Goal: Information Seeking & Learning: Learn about a topic

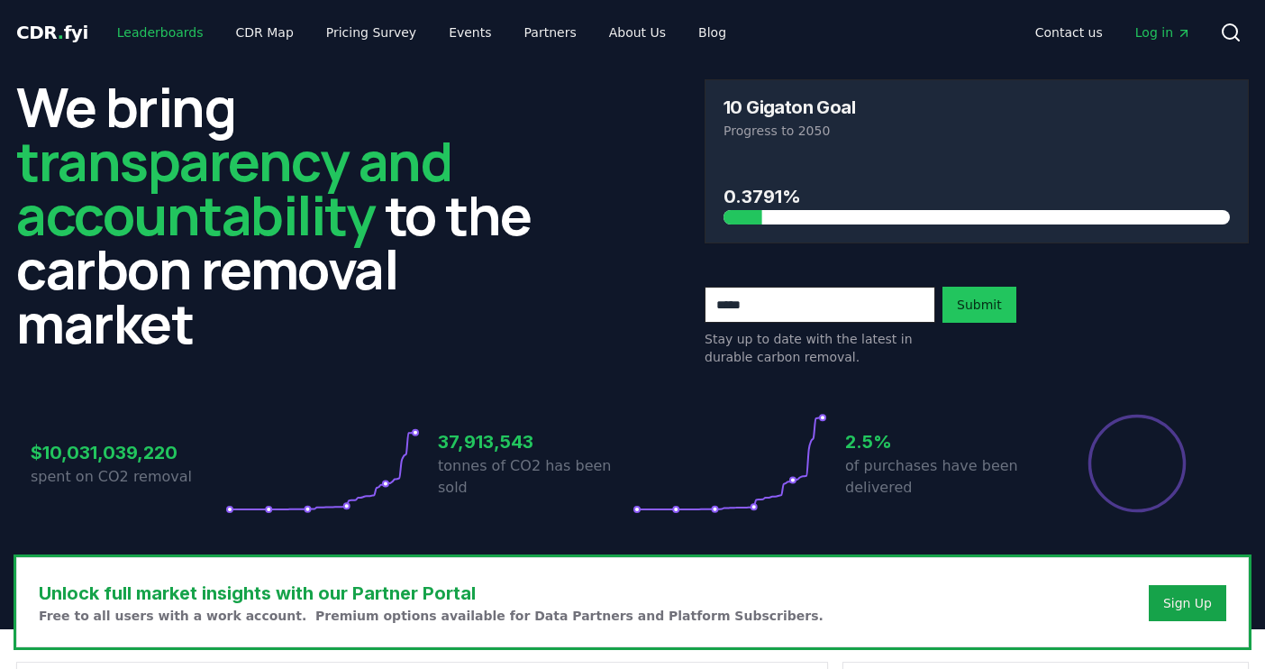
click at [159, 29] on link "Leaderboards" at bounding box center [160, 32] width 115 height 32
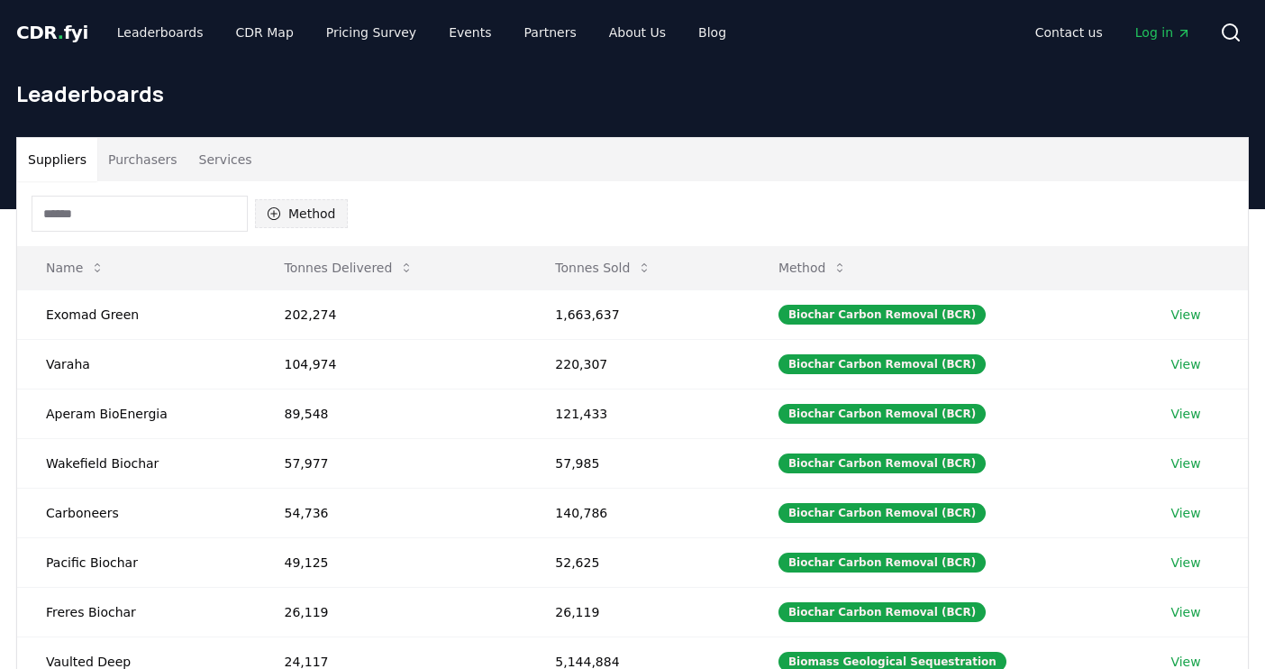
click at [313, 212] on button "Method" at bounding box center [301, 213] width 93 height 29
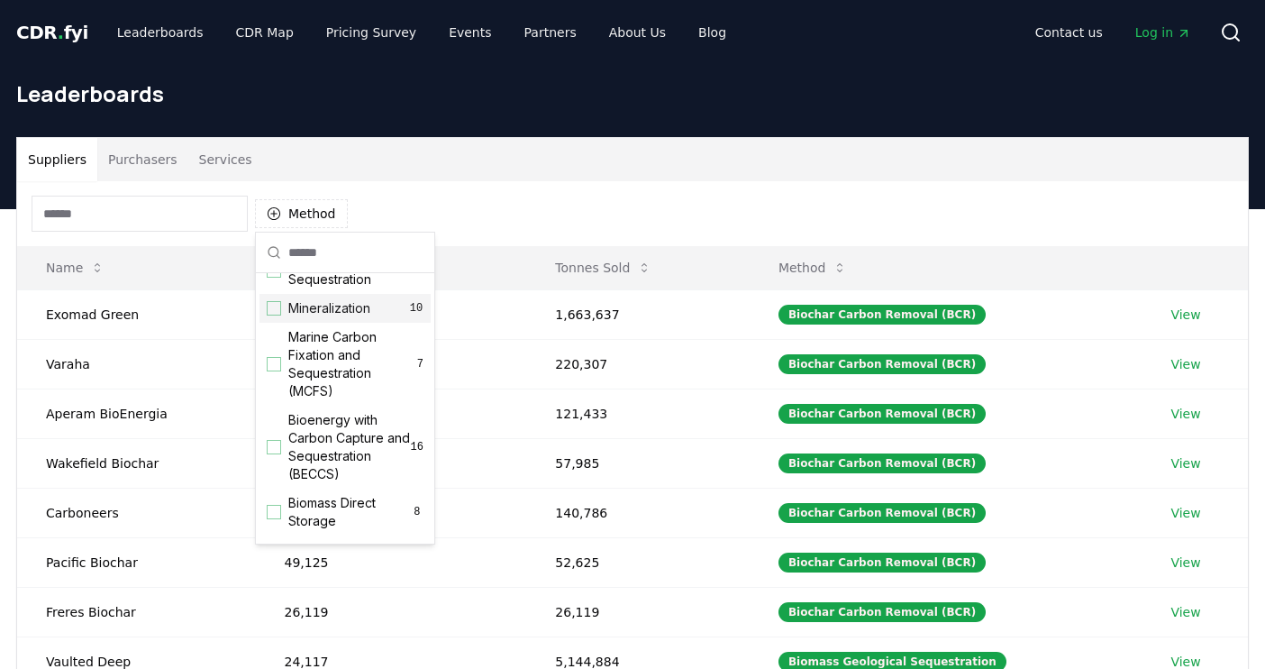
scroll to position [89, 0]
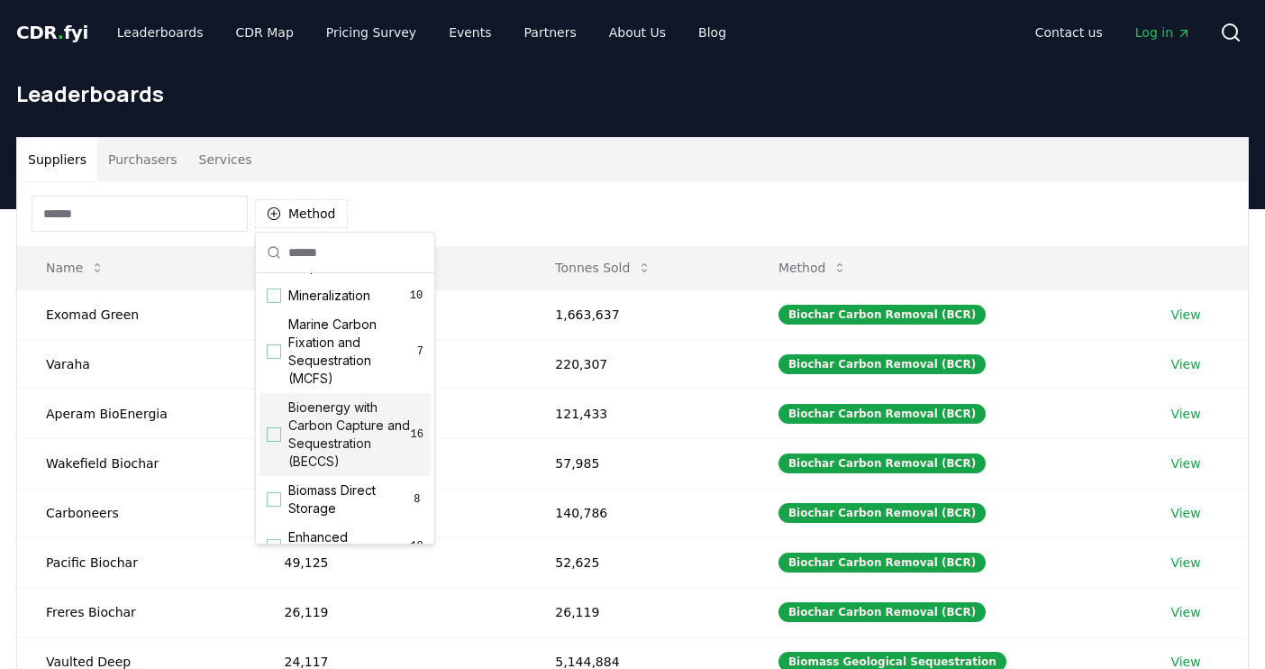
click at [275, 434] on div "Suggestions" at bounding box center [274, 434] width 14 height 14
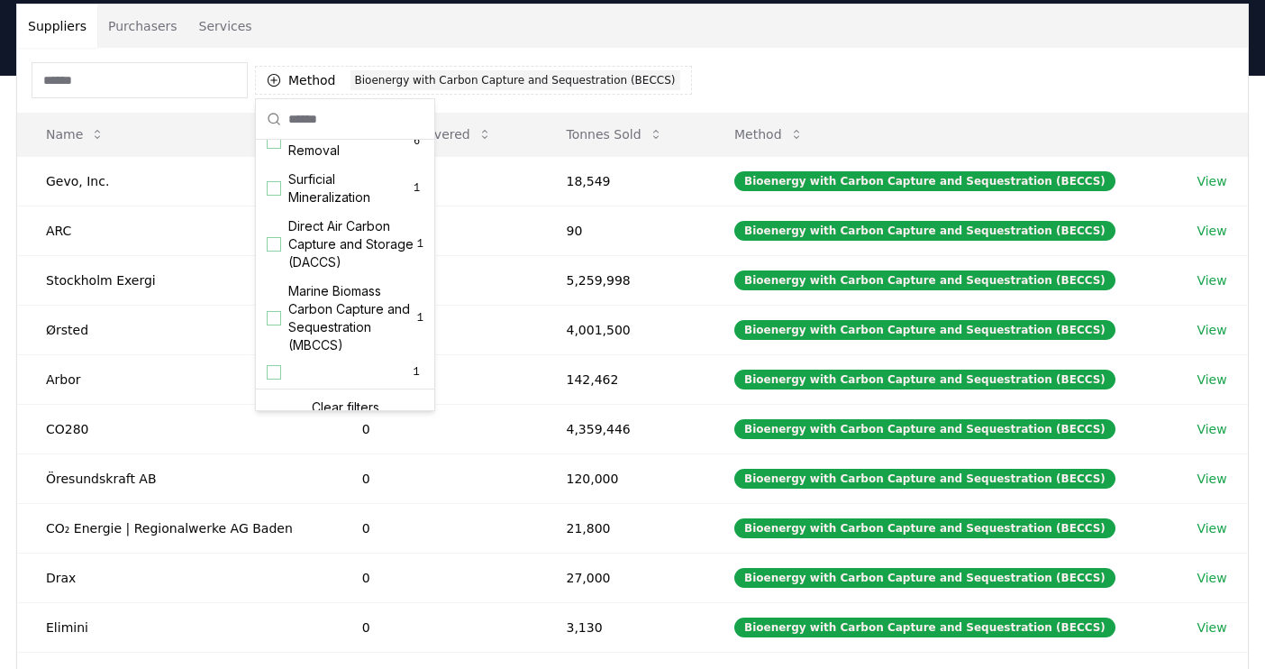
scroll to position [599, 0]
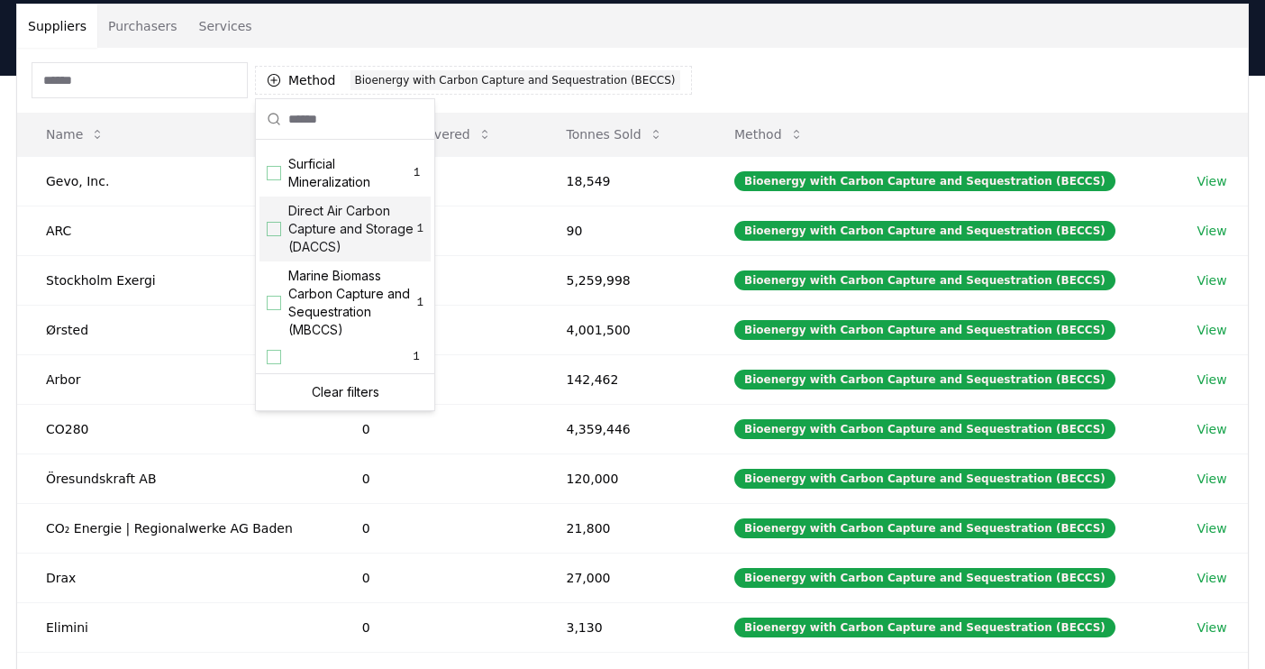
click at [618, 43] on div "Suppliers Purchasers Services" at bounding box center [632, 26] width 1231 height 43
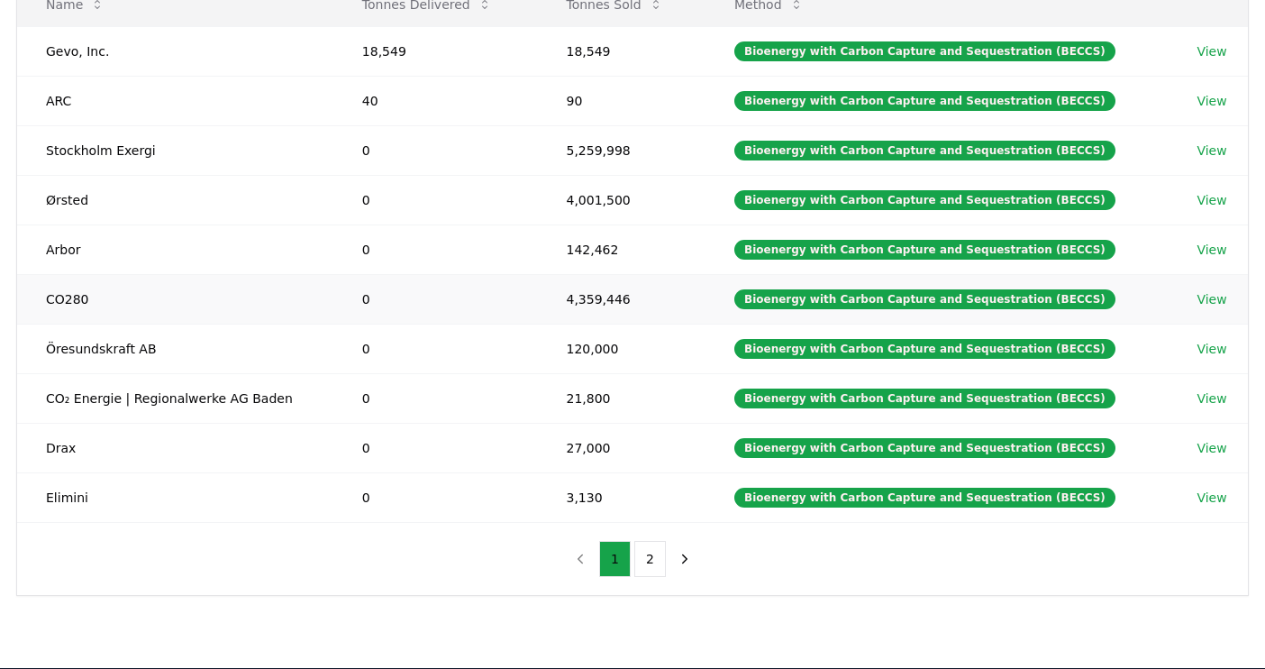
scroll to position [278, 0]
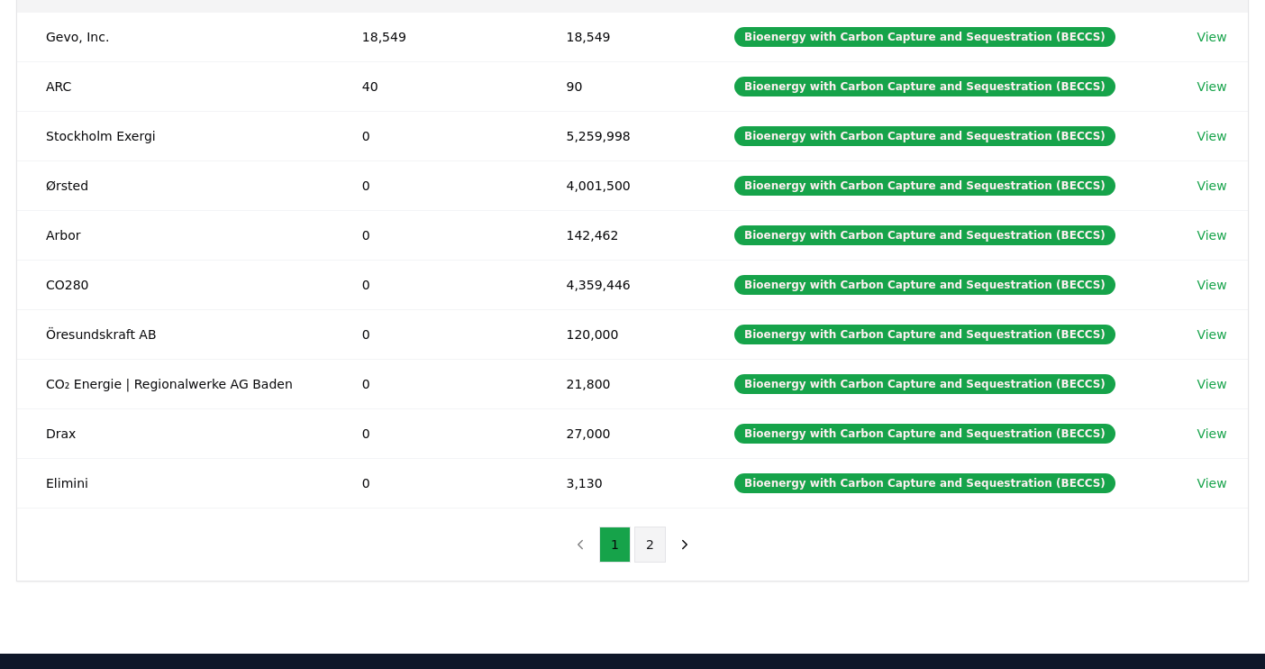
click at [648, 535] on button "2" at bounding box center [650, 544] width 32 height 36
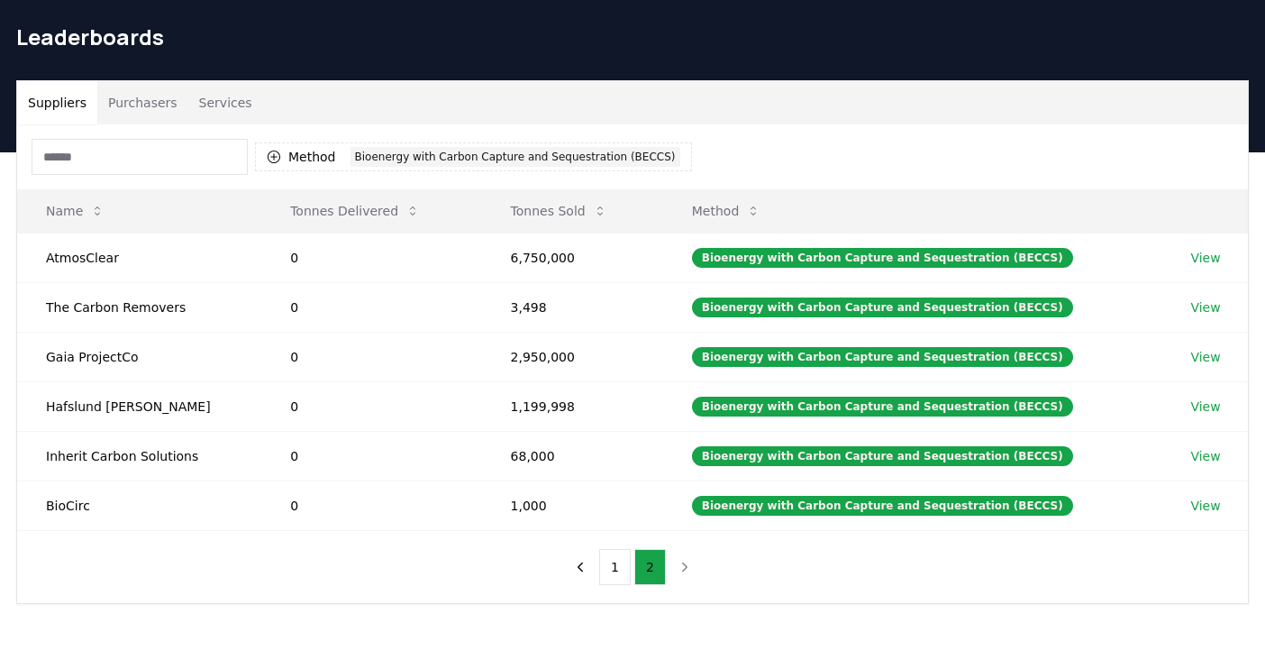
scroll to position [54, 0]
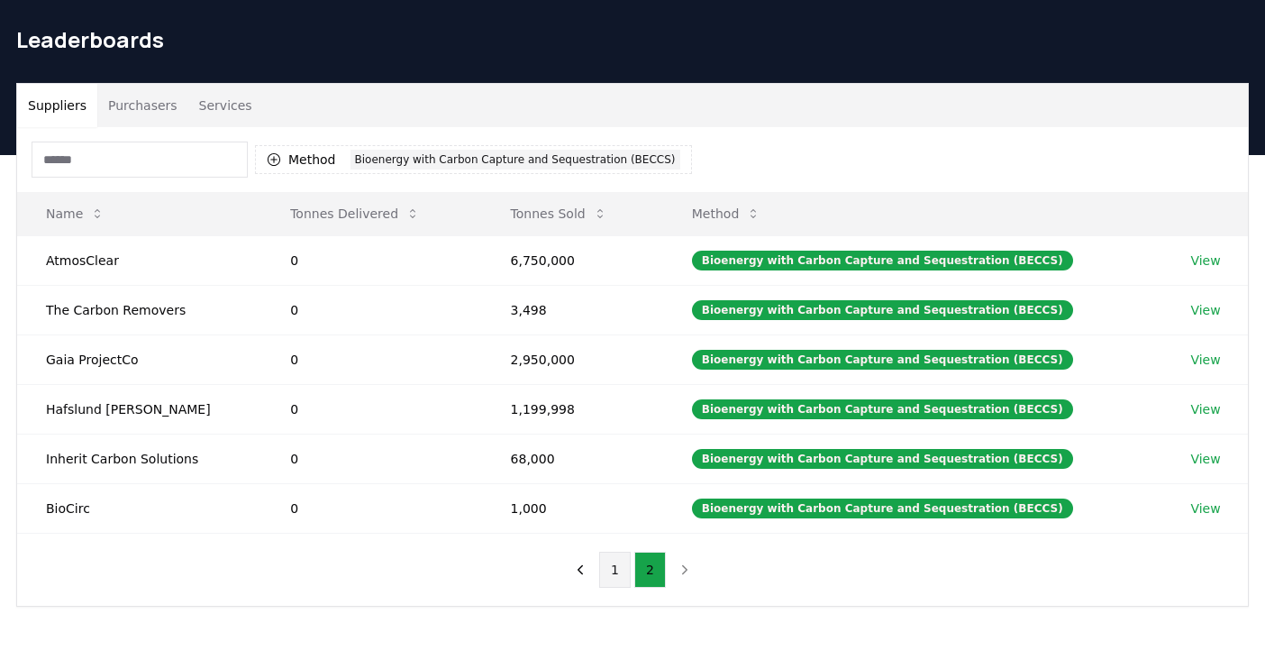
click at [622, 568] on button "1" at bounding box center [615, 570] width 32 height 36
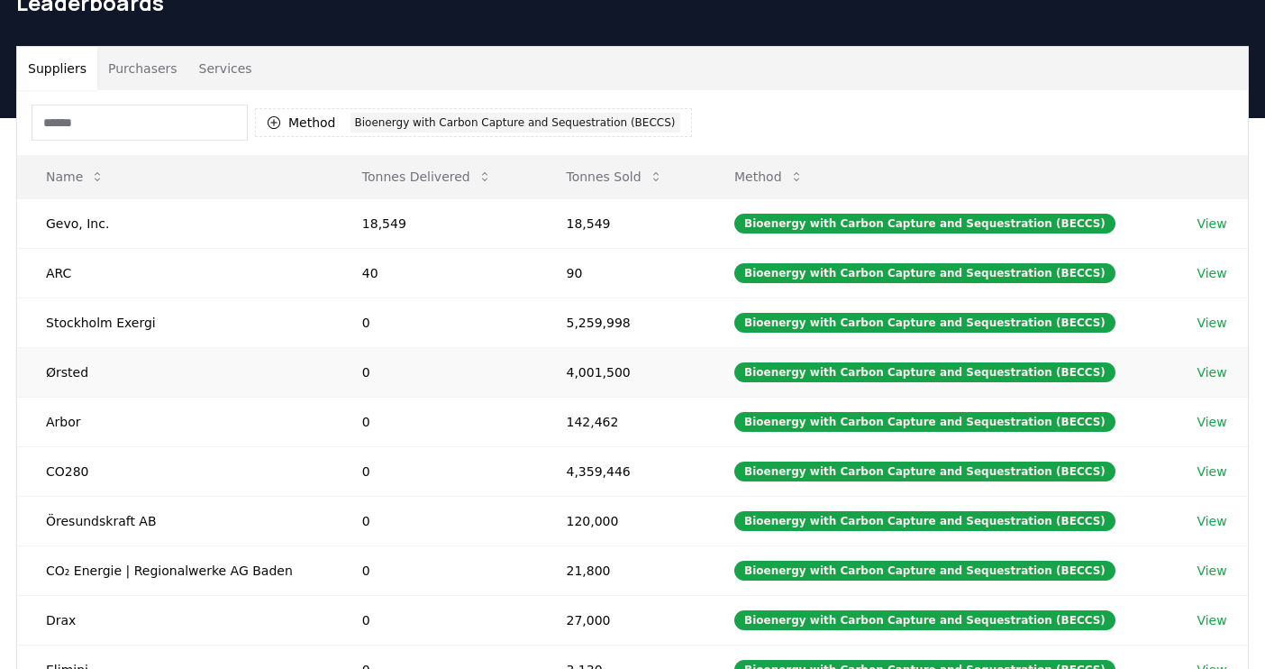
scroll to position [0, 0]
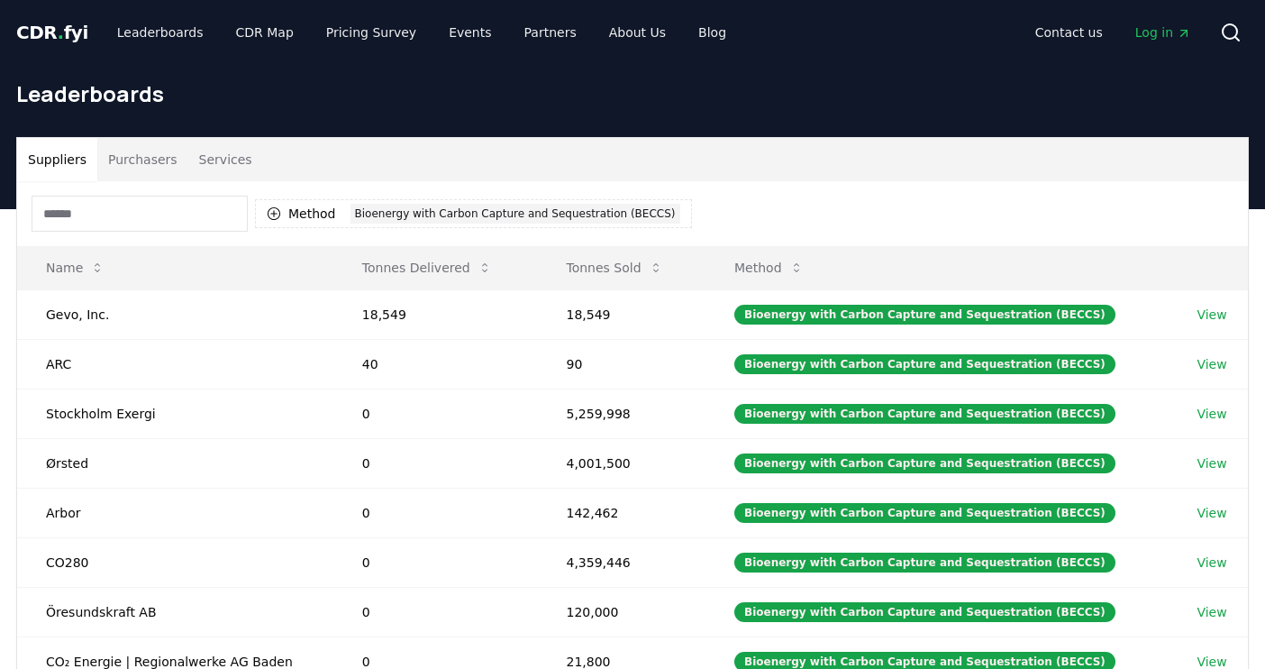
click at [141, 162] on button "Purchasers" at bounding box center [142, 159] width 91 height 43
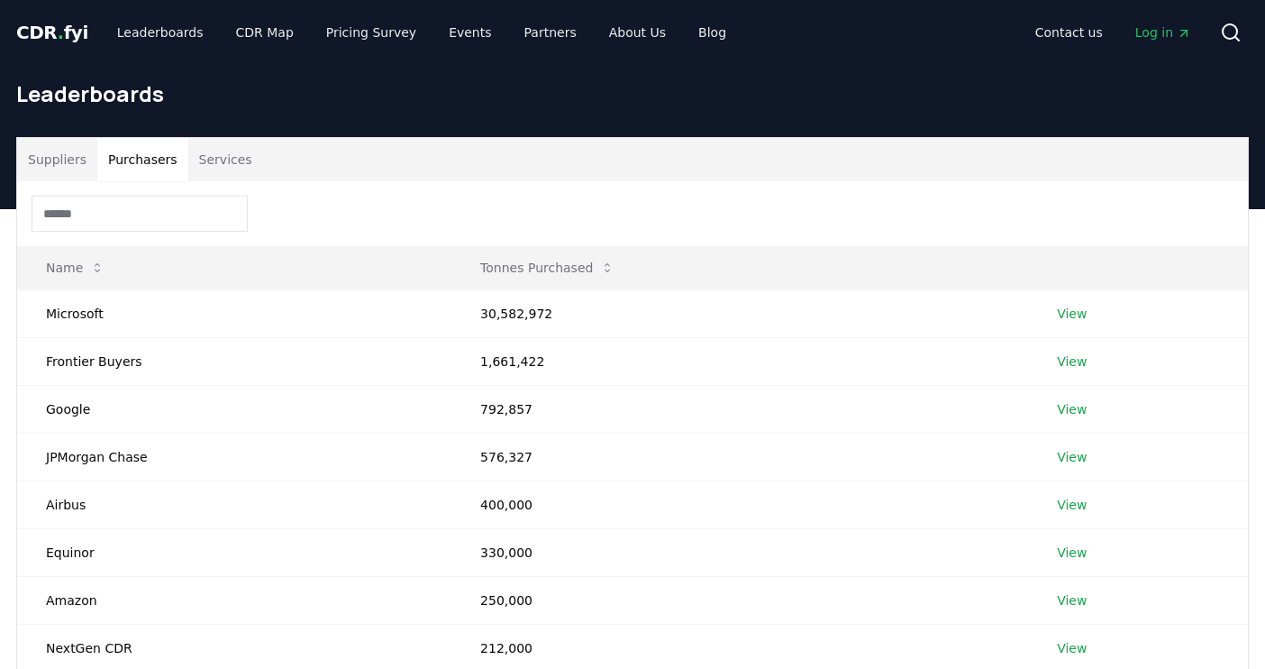
click at [48, 160] on button "Suppliers" at bounding box center [57, 159] width 80 height 43
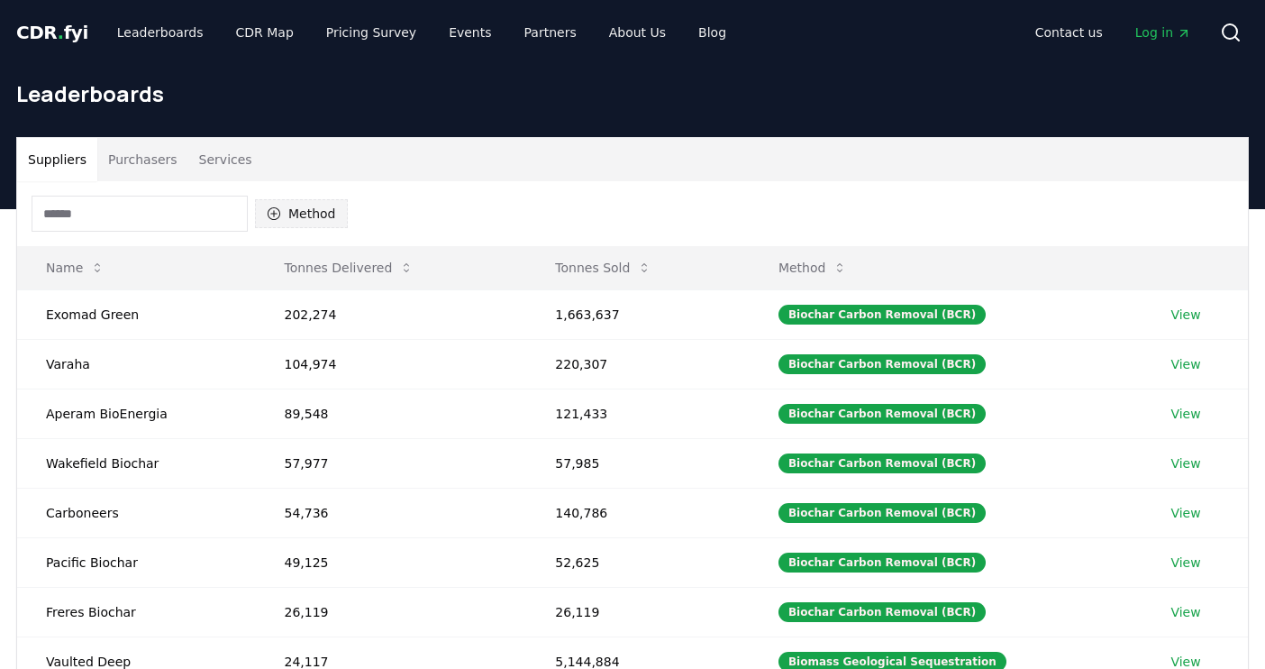
click at [316, 213] on button "Method" at bounding box center [301, 213] width 93 height 29
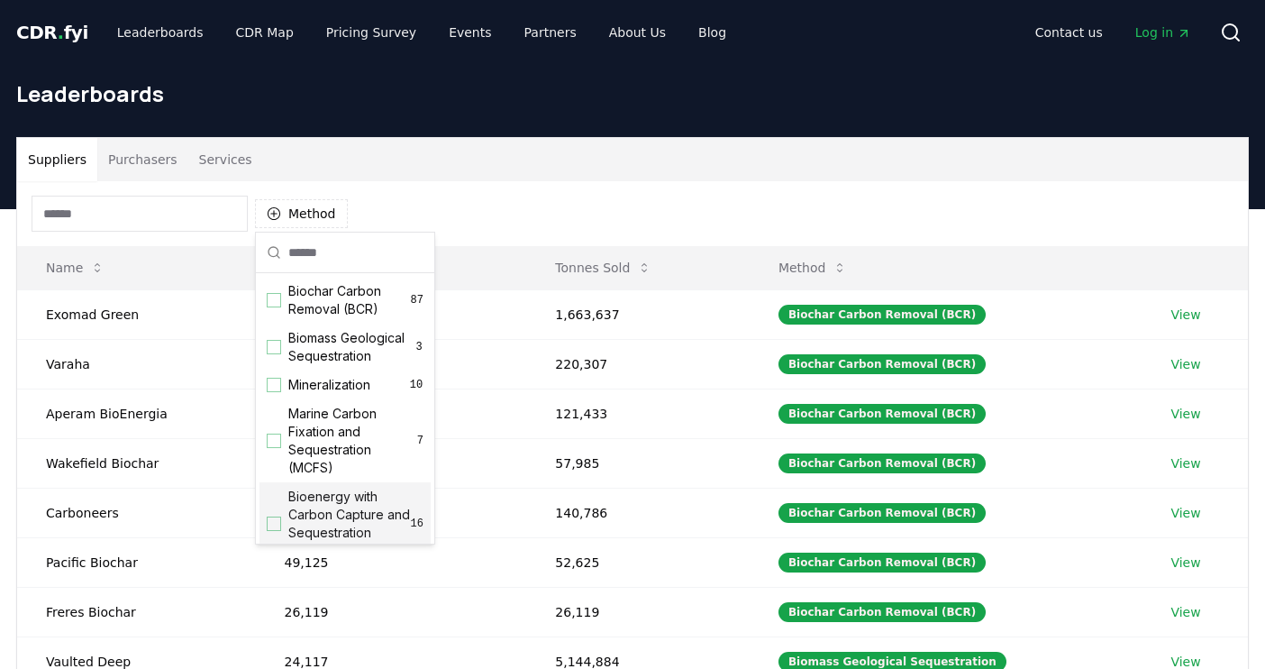
click at [288, 497] on span "Bioenergy with Carbon Capture and Sequestration (BECCS)" at bounding box center [349, 524] width 123 height 72
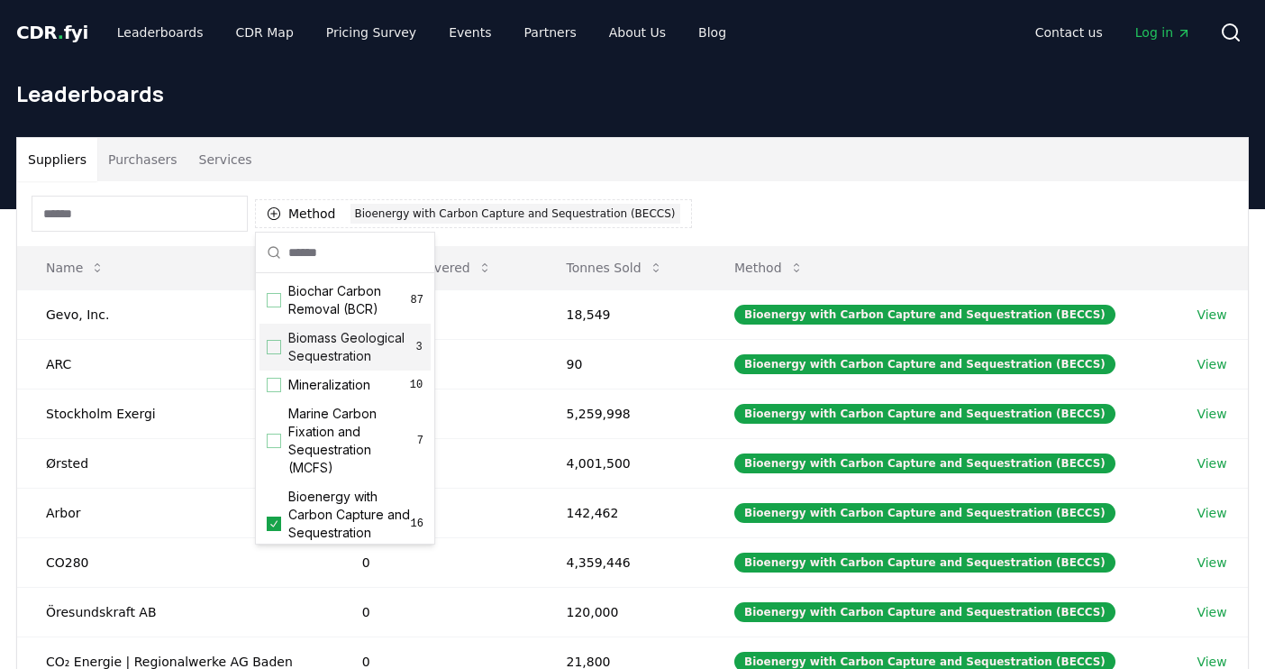
click at [648, 143] on div "Suppliers Purchasers Services" at bounding box center [632, 159] width 1231 height 43
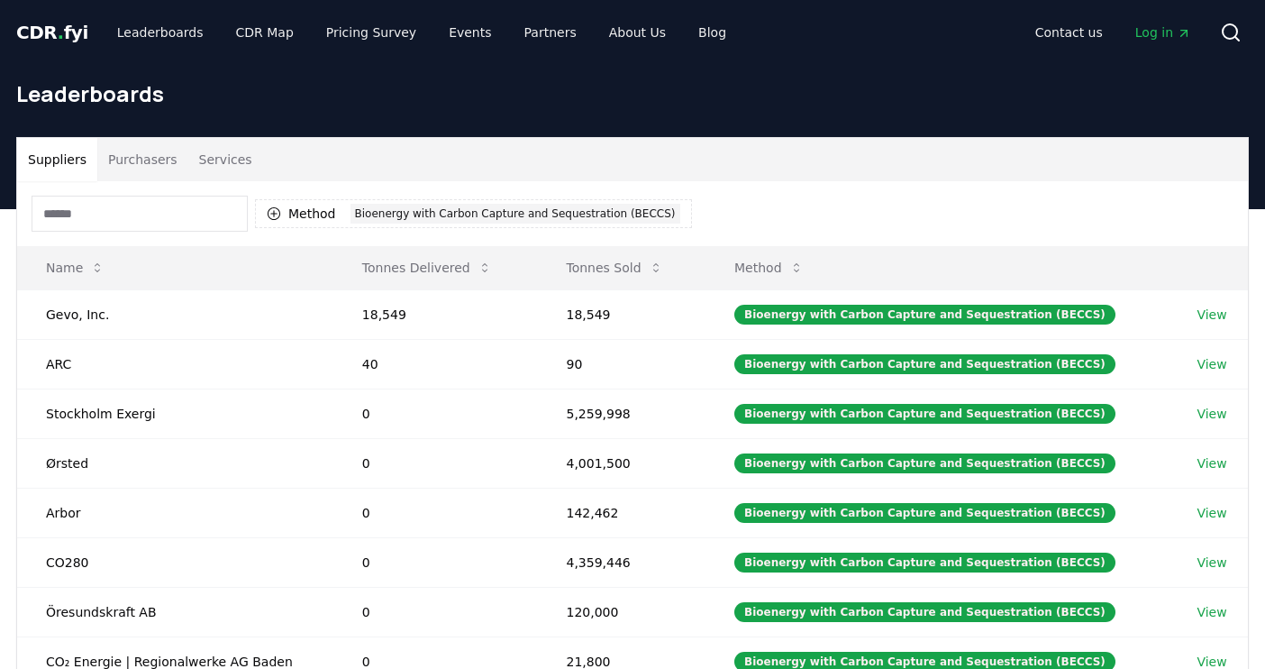
scroll to position [5, 0]
